Goal: Browse casually: Explore the website without a specific task or goal

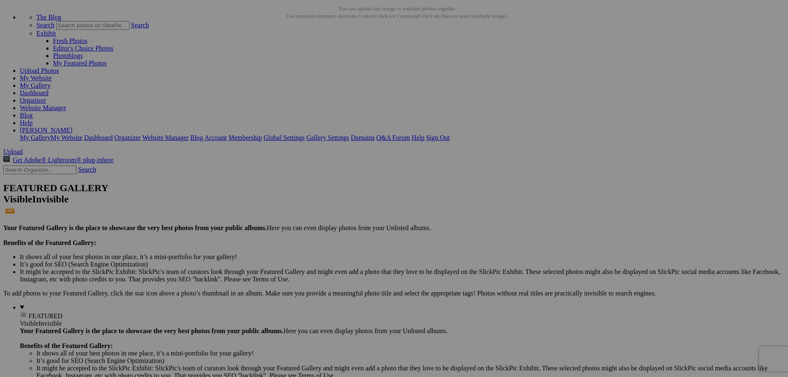
scroll to position [41, 0]
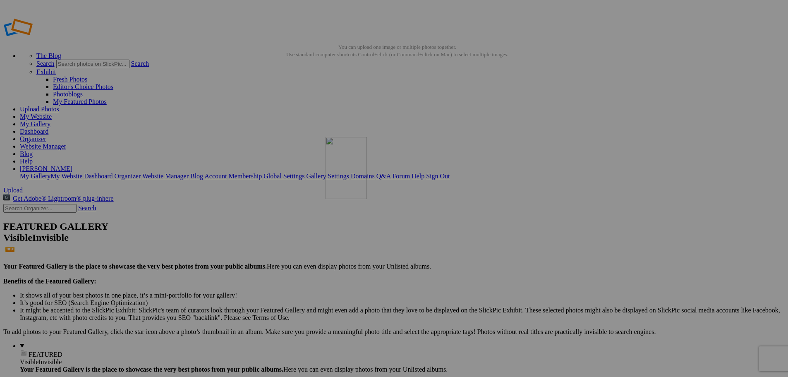
drag, startPoint x: 229, startPoint y: 228, endPoint x: 439, endPoint y: 195, distance: 212.8
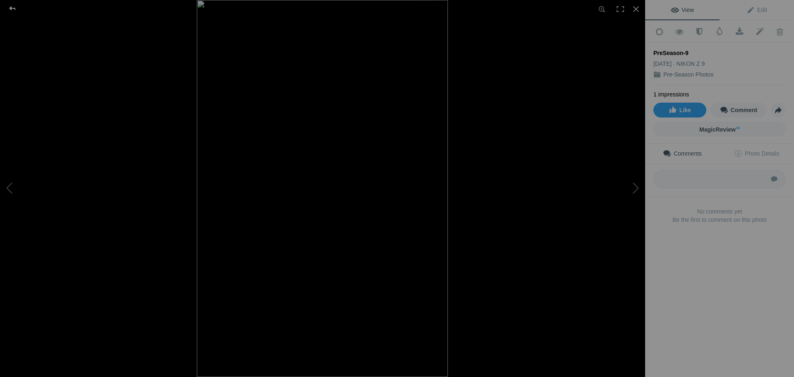
click at [12, 9] on div at bounding box center [13, 8] width 30 height 17
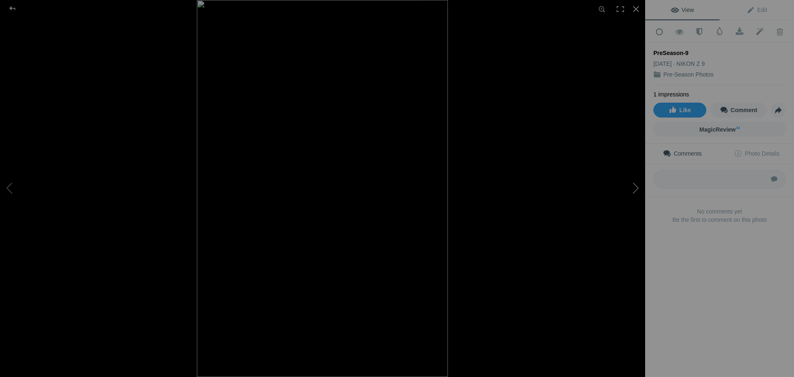
click at [635, 189] on button at bounding box center [614, 189] width 62 height 136
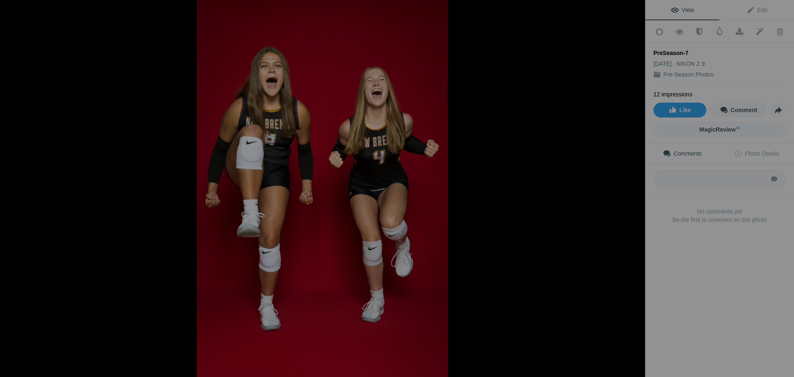
click at [635, 189] on button at bounding box center [614, 189] width 62 height 136
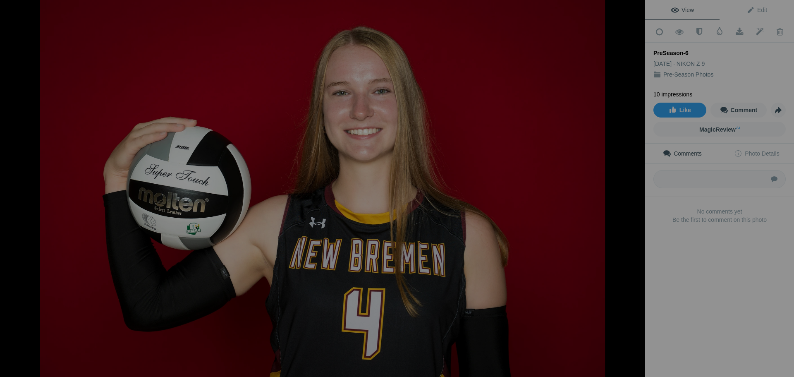
click at [635, 189] on button at bounding box center [614, 189] width 62 height 136
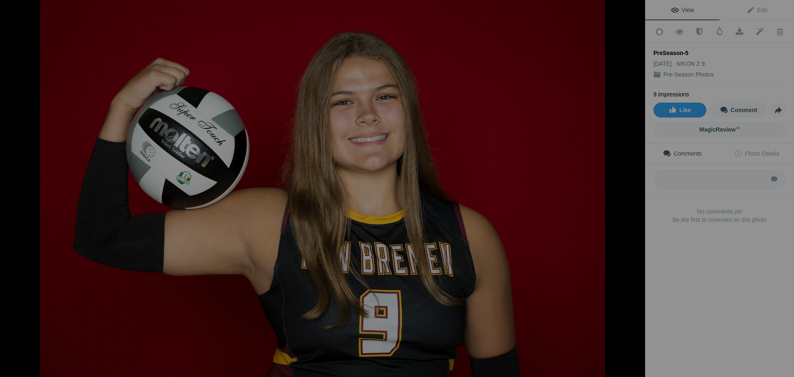
click at [635, 189] on button at bounding box center [614, 189] width 62 height 136
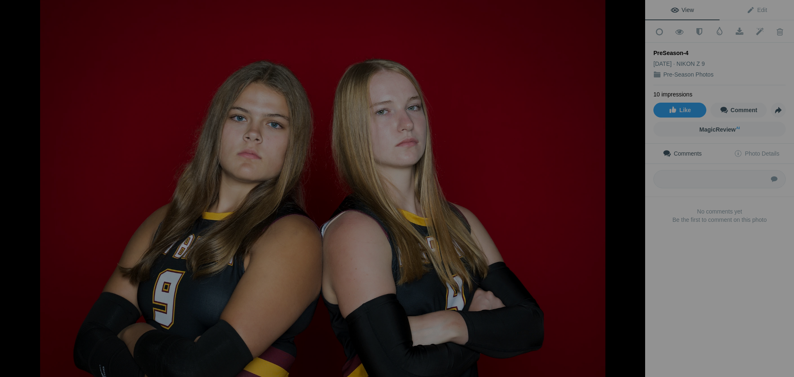
click at [635, 189] on button at bounding box center [614, 189] width 62 height 136
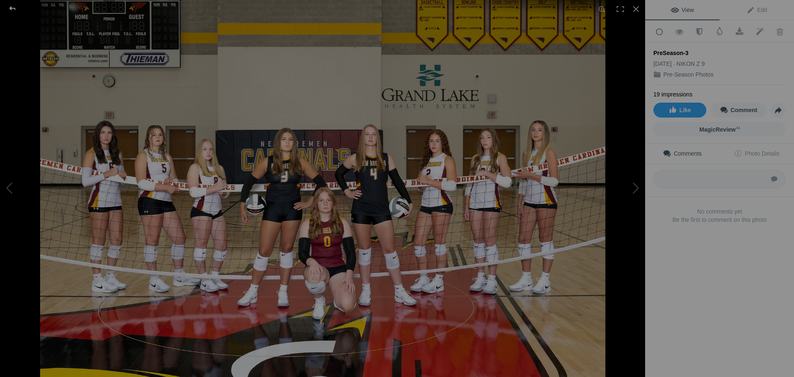
click at [12, 7] on div at bounding box center [13, 8] width 30 height 17
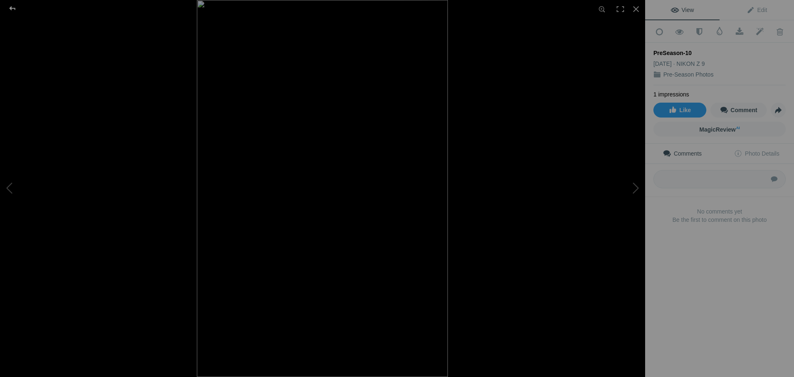
click at [14, 8] on div at bounding box center [13, 8] width 30 height 17
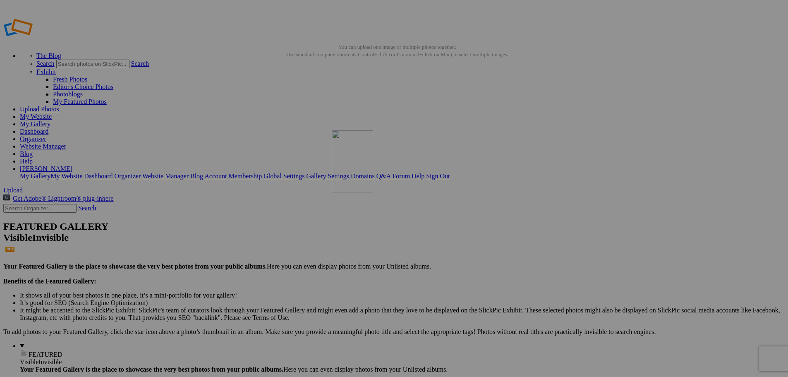
drag, startPoint x: 234, startPoint y: 224, endPoint x: 448, endPoint y: 193, distance: 216.6
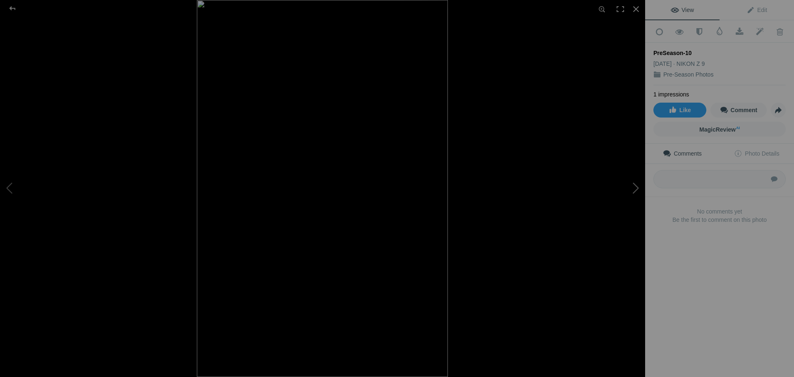
click at [634, 190] on button at bounding box center [614, 189] width 62 height 136
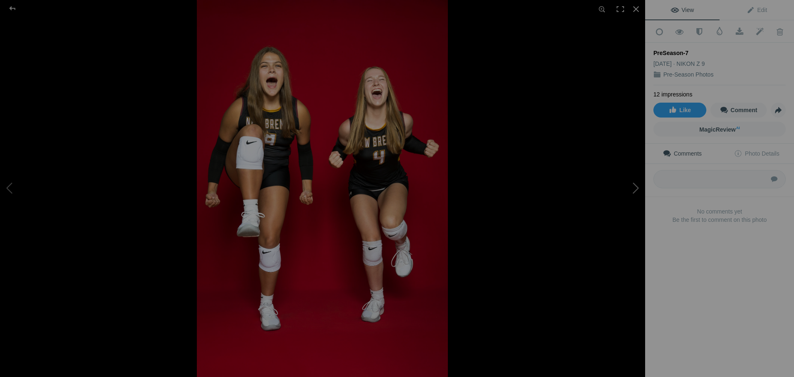
click at [634, 191] on button at bounding box center [614, 189] width 62 height 136
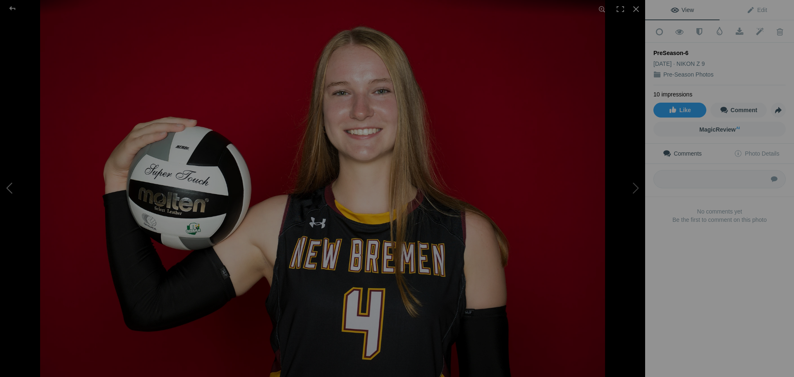
click at [11, 188] on button at bounding box center [31, 189] width 62 height 136
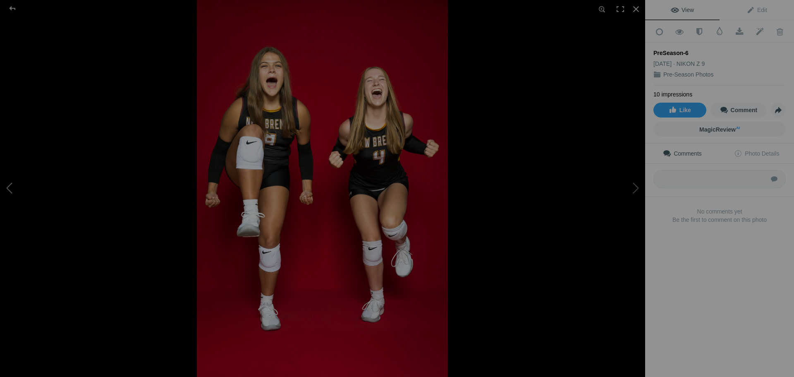
click at [11, 188] on button at bounding box center [31, 189] width 62 height 136
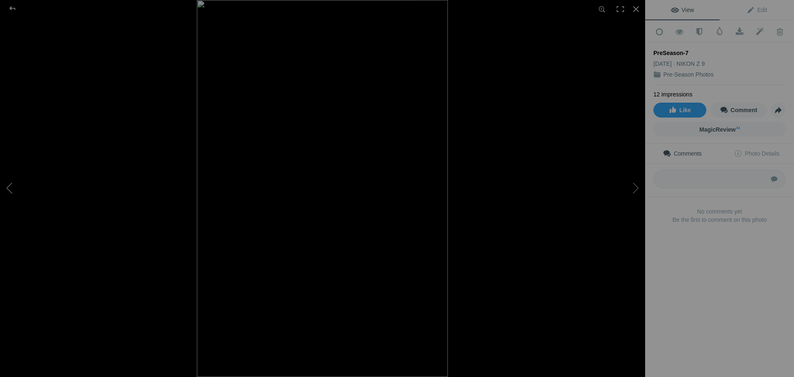
click at [11, 188] on button at bounding box center [31, 189] width 62 height 136
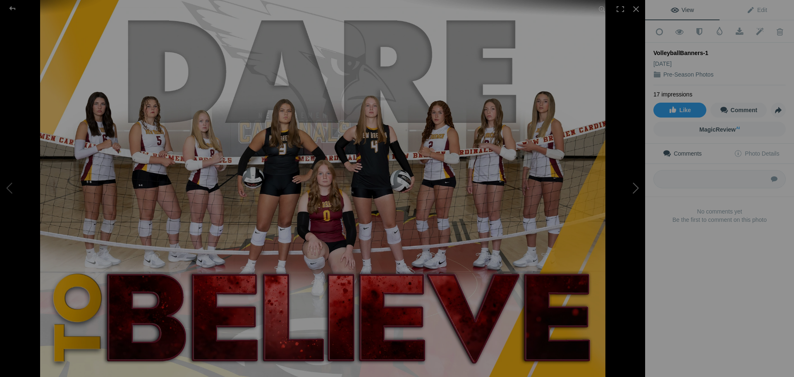
click at [635, 190] on button at bounding box center [614, 189] width 62 height 136
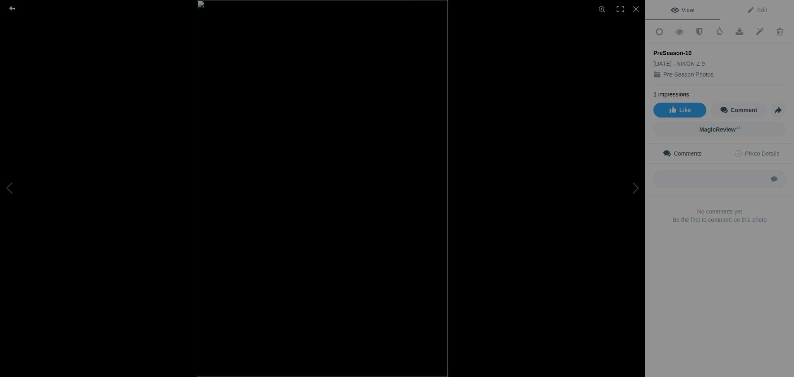
click at [12, 8] on div at bounding box center [13, 8] width 30 height 17
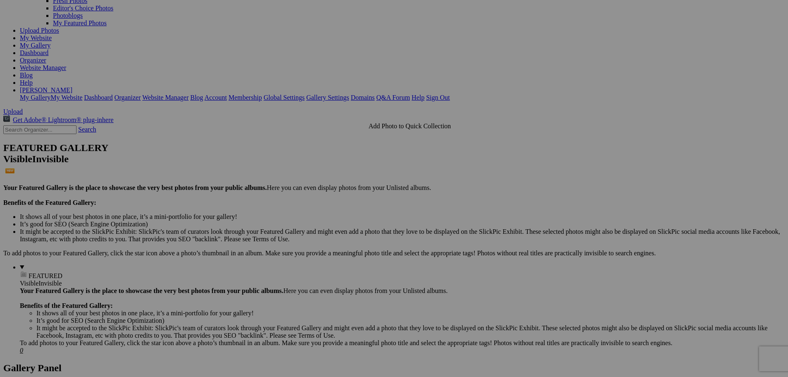
scroll to position [83, 0]
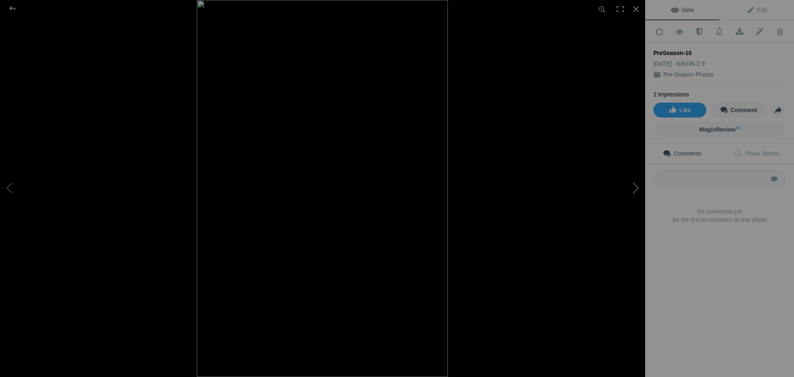
click at [635, 189] on button at bounding box center [614, 189] width 62 height 136
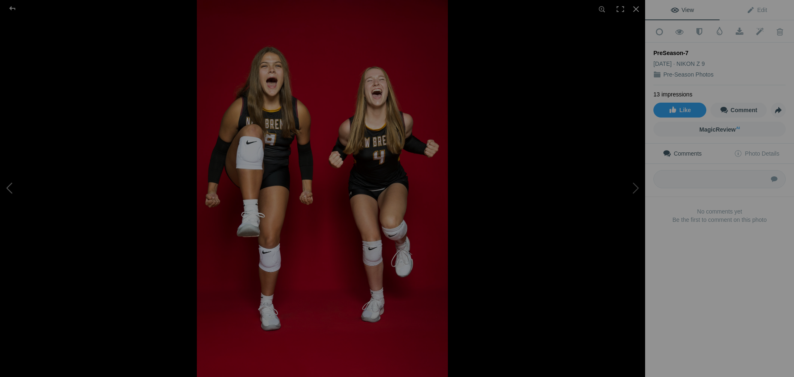
click at [11, 189] on button at bounding box center [31, 189] width 62 height 136
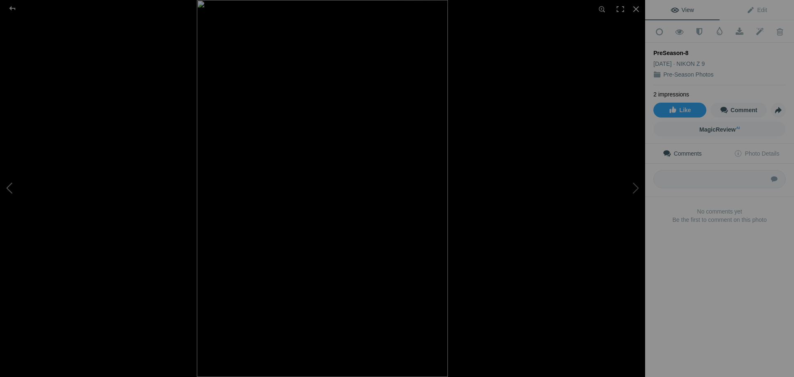
click at [11, 189] on button at bounding box center [31, 189] width 62 height 136
click at [10, 8] on div at bounding box center [13, 8] width 30 height 17
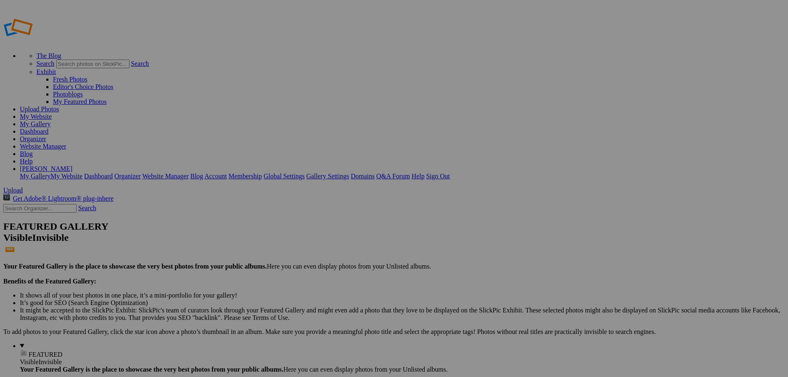
click at [450, 173] on link "Sign Out" at bounding box center [438, 176] width 24 height 7
